Goal: Task Accomplishment & Management: Manage account settings

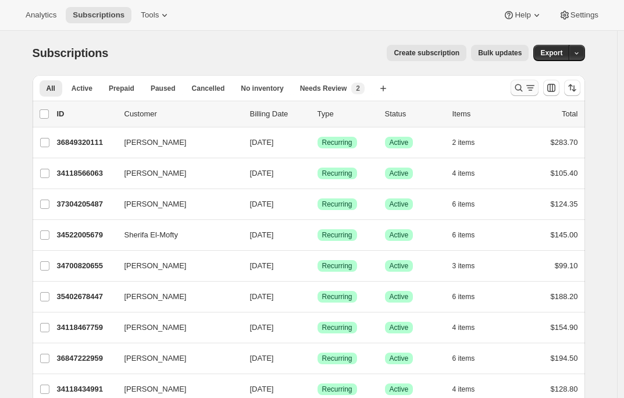
click at [528, 84] on icon "Search and filter results" at bounding box center [530, 88] width 12 height 12
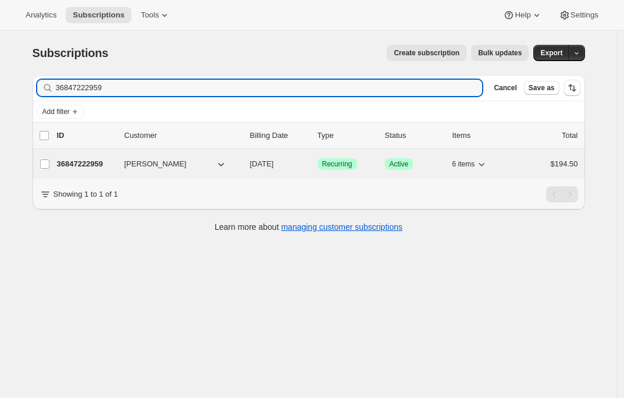
type input "36847222959"
click at [102, 162] on p "36847222959" at bounding box center [86, 164] width 58 height 12
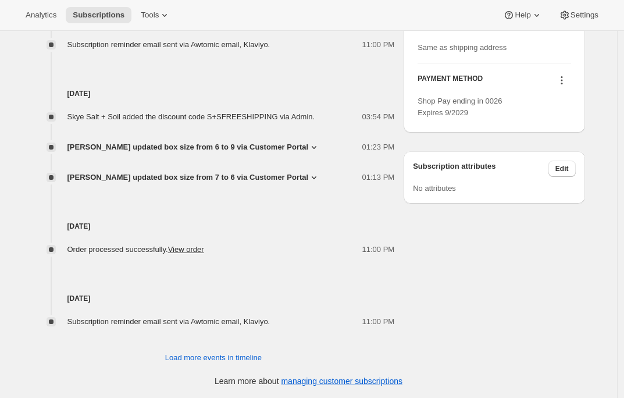
scroll to position [638, 0]
click at [238, 359] on span "Load more events in timeline" at bounding box center [213, 357] width 96 height 12
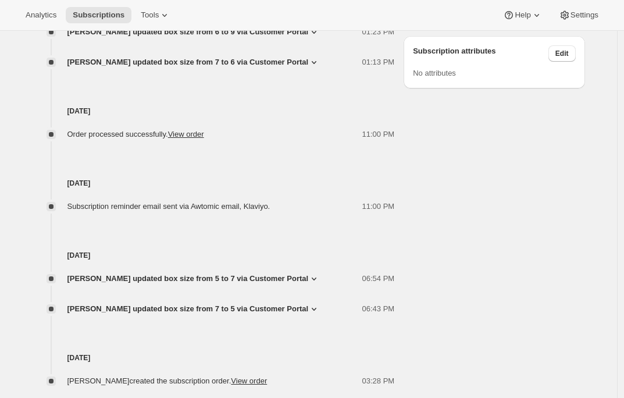
scroll to position [799, 0]
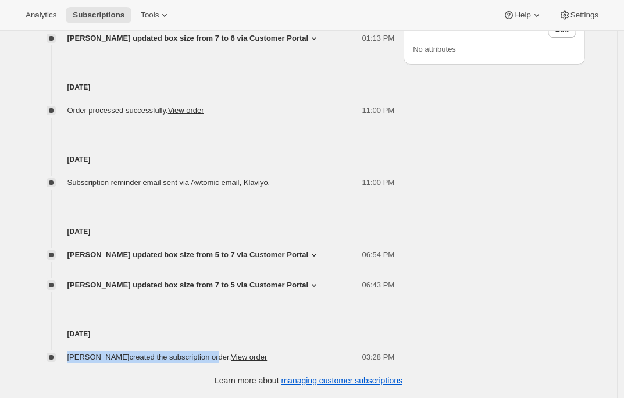
drag, startPoint x: 72, startPoint y: 357, endPoint x: 258, endPoint y: 359, distance: 186.0
click at [258, 359] on span "[PERSON_NAME] created the subscription order. View order" at bounding box center [167, 356] width 200 height 9
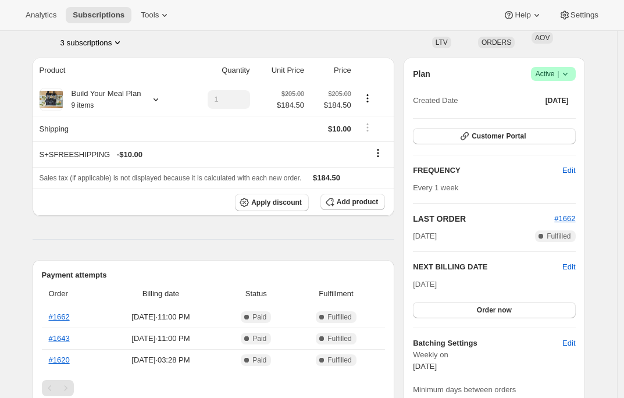
scroll to position [0, 0]
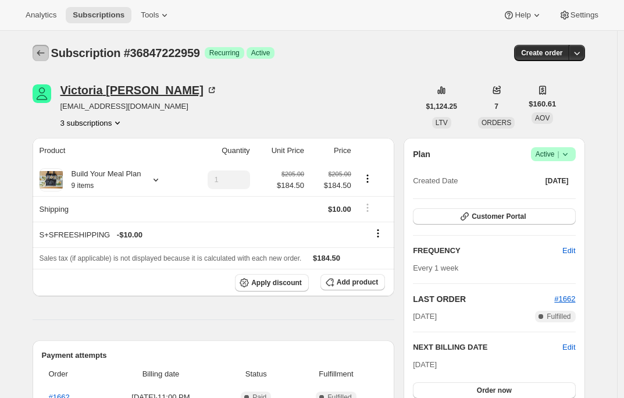
drag, startPoint x: 38, startPoint y: 53, endPoint x: 65, endPoint y: 90, distance: 44.9
click at [103, 105] on span "[EMAIL_ADDRESS][DOMAIN_NAME]" at bounding box center [138, 107] width 157 height 12
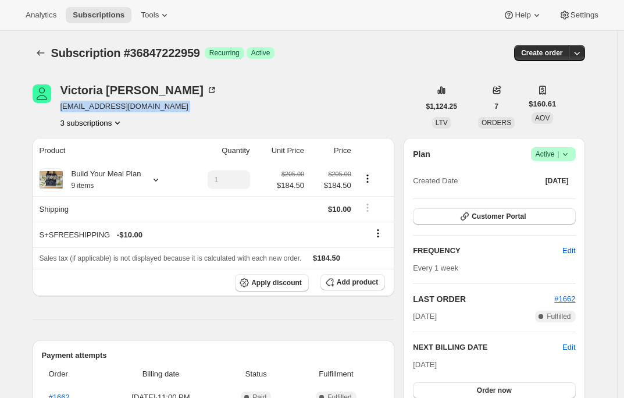
click at [103, 105] on span "[EMAIL_ADDRESS][DOMAIN_NAME]" at bounding box center [138, 107] width 157 height 12
copy span "[EMAIL_ADDRESS][DOMAIN_NAME]"
click at [46, 50] on icon "Subscriptions" at bounding box center [41, 53] width 12 height 12
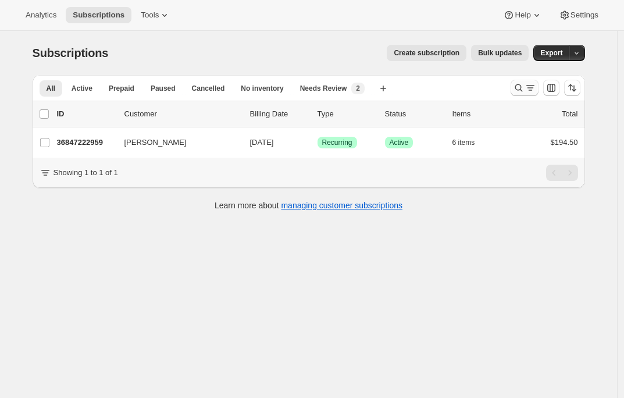
click at [524, 88] on icon "Search and filter results" at bounding box center [519, 88] width 12 height 12
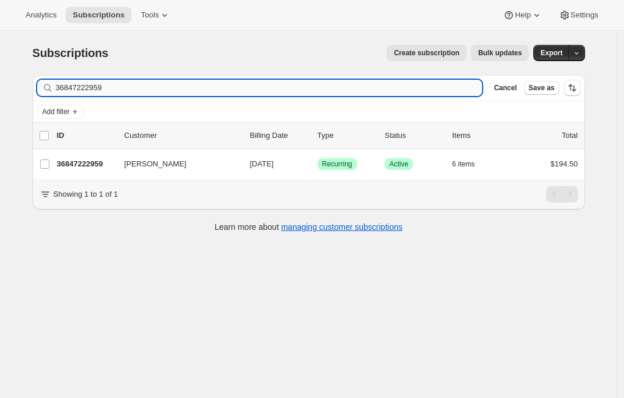
click at [130, 90] on input "36847222959" at bounding box center [269, 88] width 427 height 16
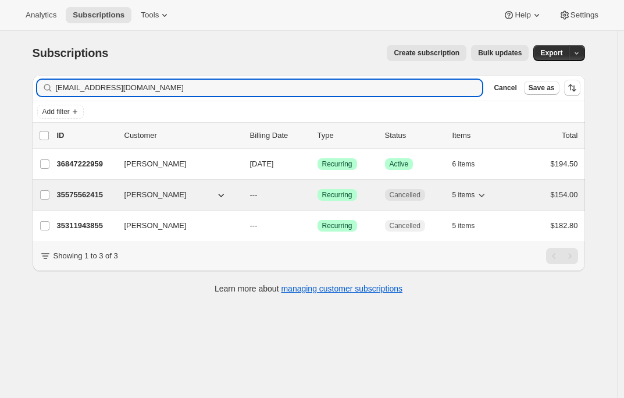
type input "[EMAIL_ADDRESS][DOMAIN_NAME]"
click at [73, 194] on p "35575562415" at bounding box center [86, 195] width 58 height 12
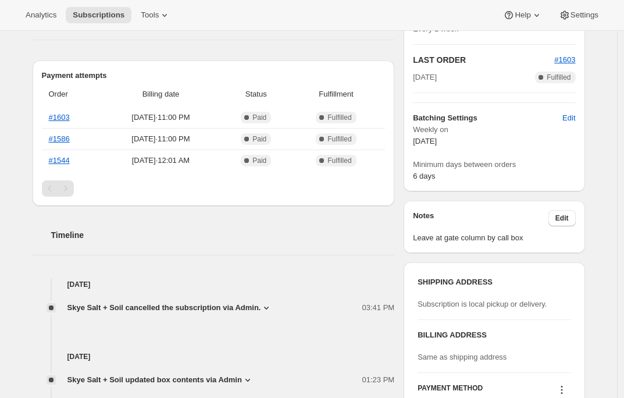
scroll to position [541, 0]
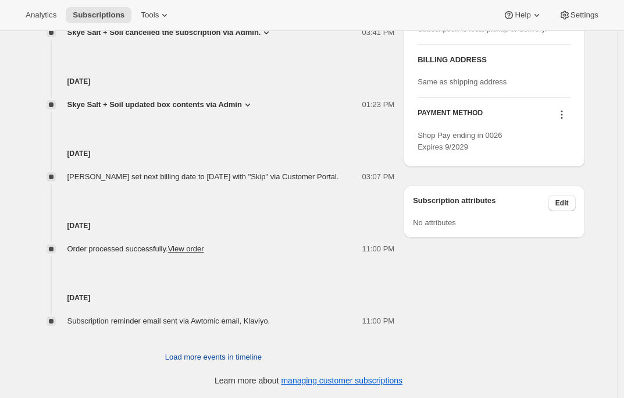
click at [225, 355] on span "Load more events in timeline" at bounding box center [213, 357] width 96 height 12
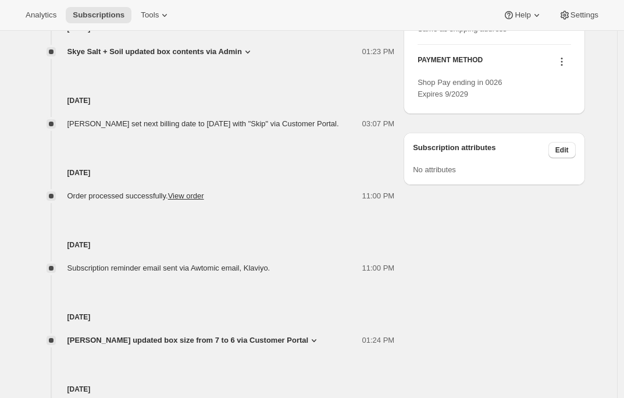
scroll to position [1043, 0]
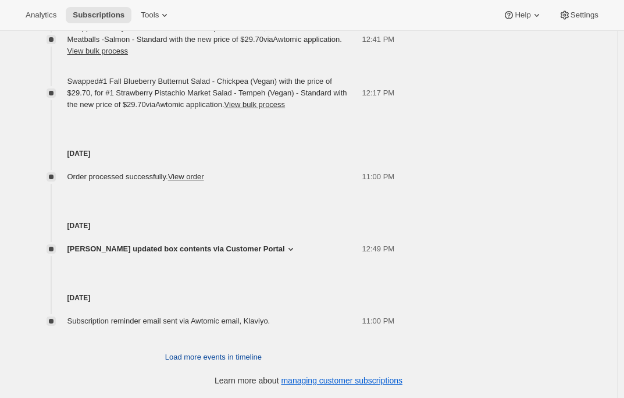
click at [213, 355] on span "Load more events in timeline" at bounding box center [213, 357] width 96 height 12
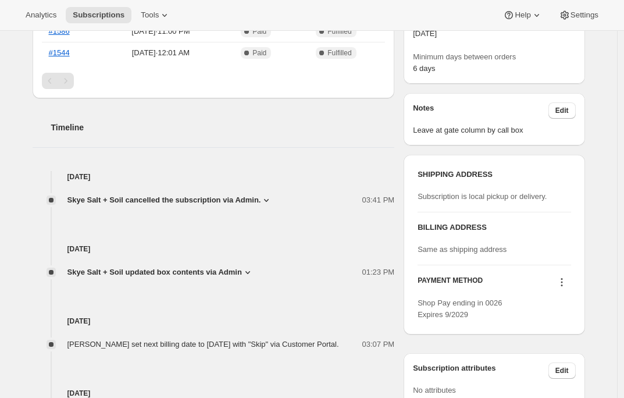
scroll to position [0, 0]
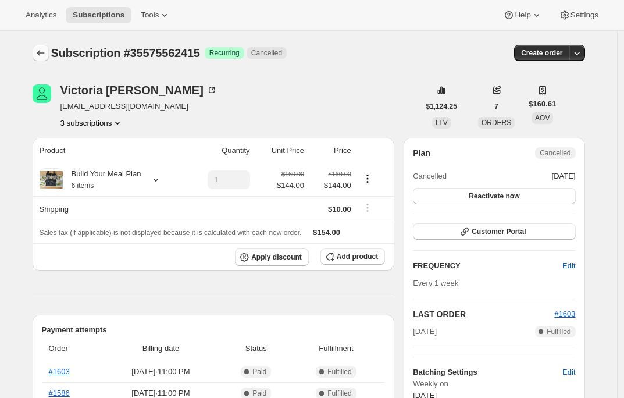
click at [46, 49] on icon "Subscriptions" at bounding box center [41, 53] width 12 height 12
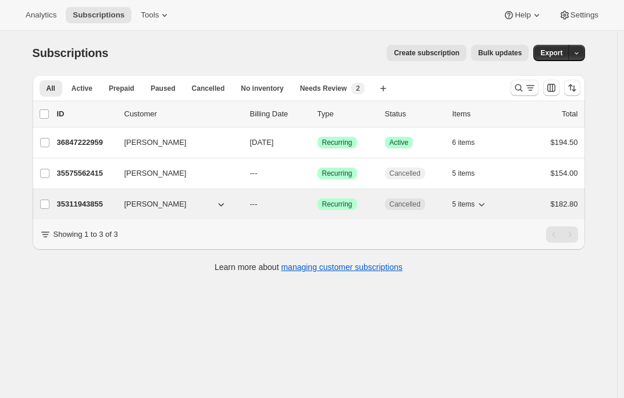
click at [77, 201] on p "35311943855" at bounding box center [86, 204] width 58 height 12
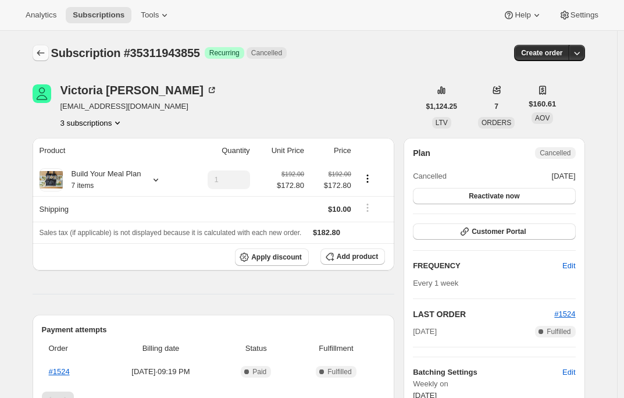
click at [44, 49] on icon "Subscriptions" at bounding box center [41, 53] width 12 height 12
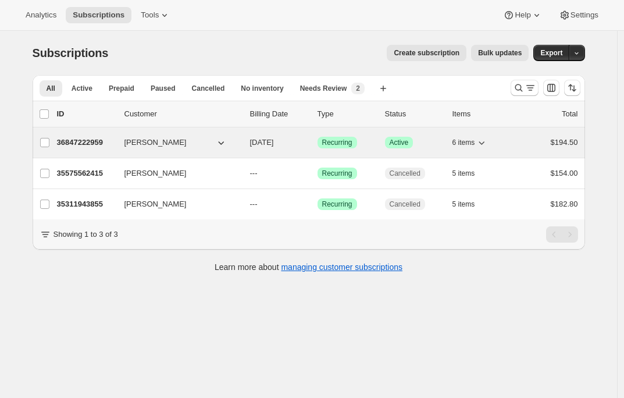
click at [83, 142] on p "36847222959" at bounding box center [86, 143] width 58 height 12
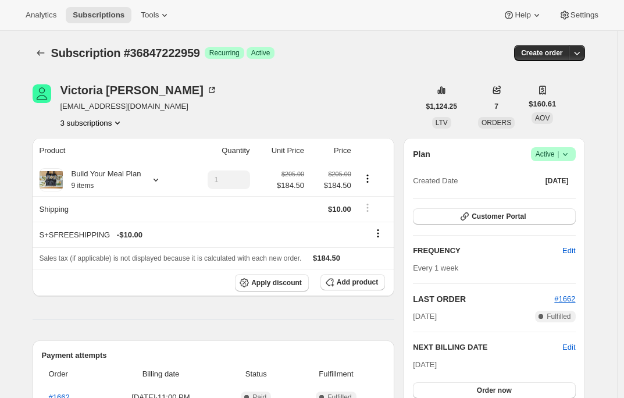
click at [113, 126] on button "3 subscriptions" at bounding box center [91, 123] width 63 height 12
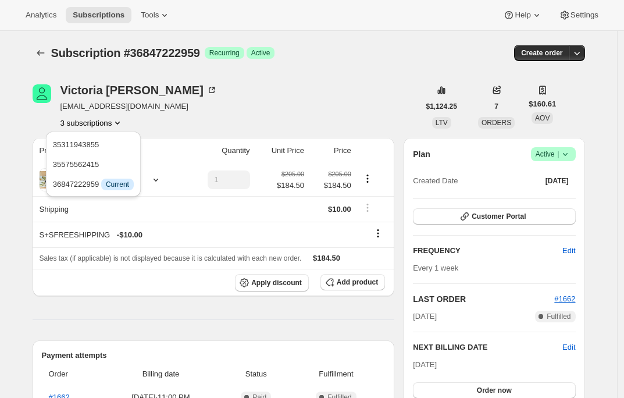
click at [217, 117] on div "3 subscriptions" at bounding box center [138, 123] width 157 height 12
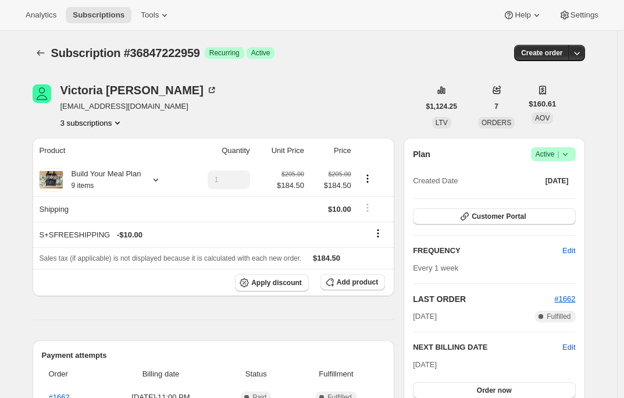
click at [102, 127] on button "3 subscriptions" at bounding box center [91, 123] width 63 height 12
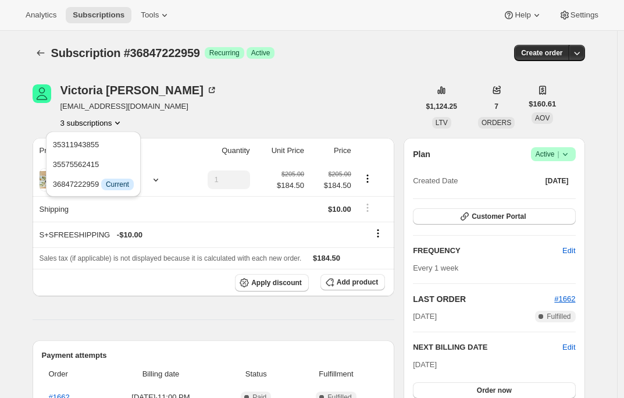
click at [239, 113] on div "[PERSON_NAME] [EMAIL_ADDRESS][DOMAIN_NAME] 3 subscriptions" at bounding box center [226, 106] width 386 height 44
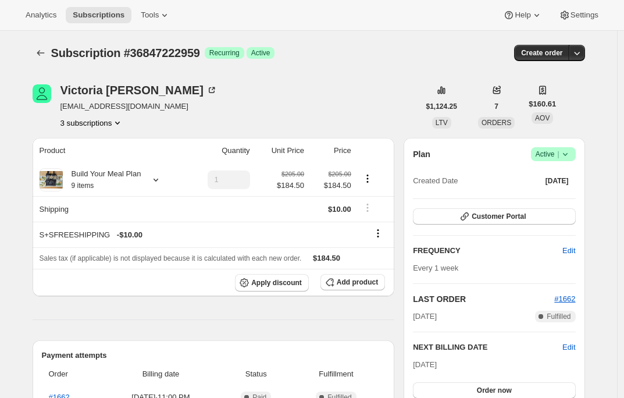
click at [120, 123] on icon "Product actions" at bounding box center [118, 123] width 12 height 12
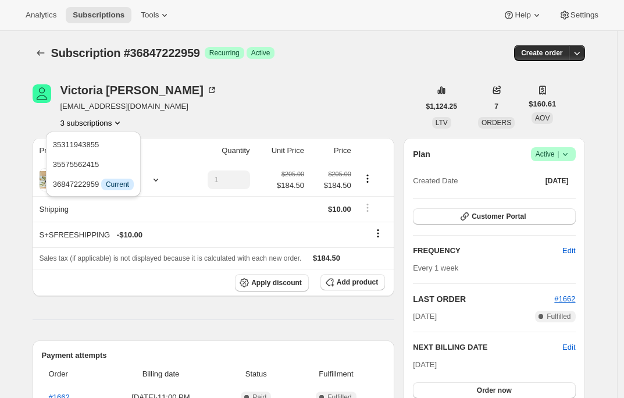
click at [223, 120] on div "[PERSON_NAME] [EMAIL_ADDRESS][DOMAIN_NAME] 3 subscriptions" at bounding box center [226, 106] width 386 height 44
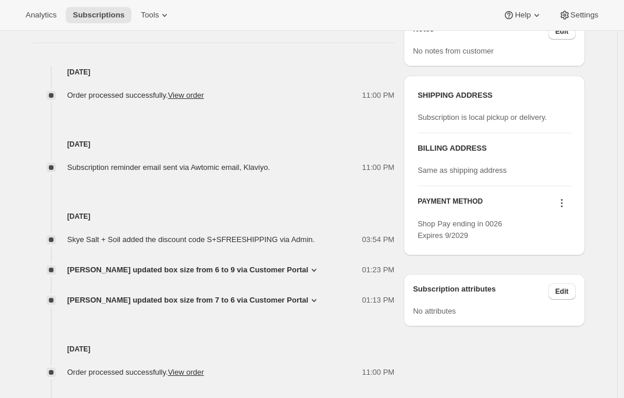
scroll to position [617, 0]
